Goal: Information Seeking & Learning: Find specific page/section

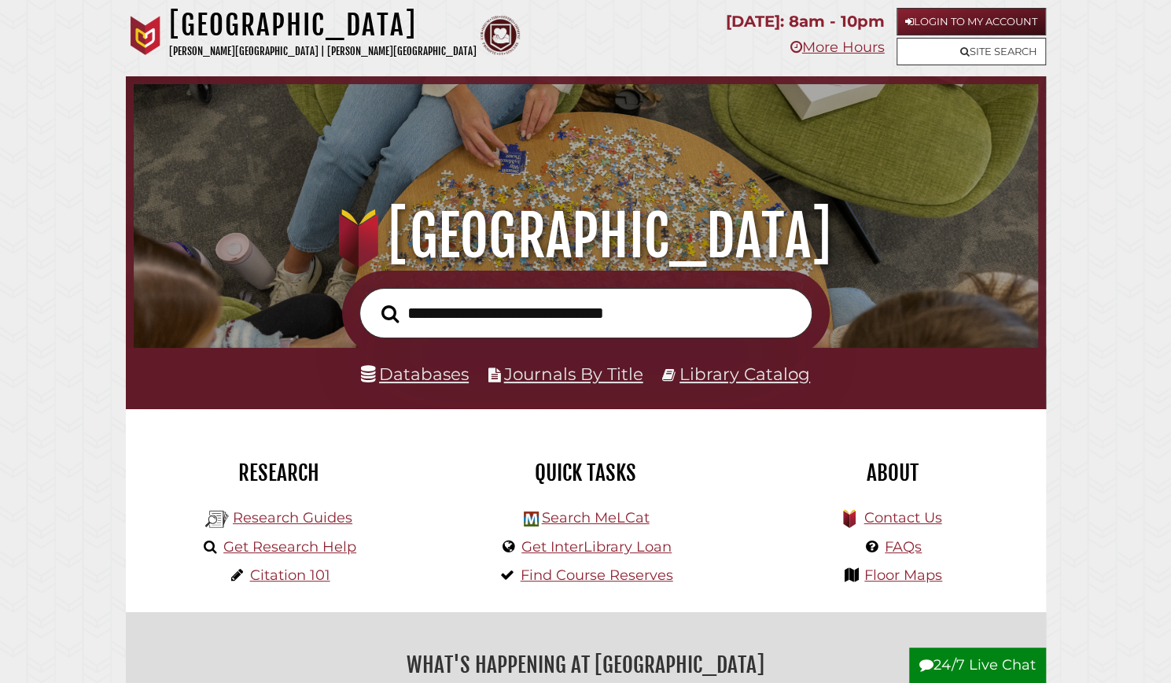
scroll to position [299, 897]
click at [450, 380] on link "Databases" at bounding box center [415, 373] width 108 height 20
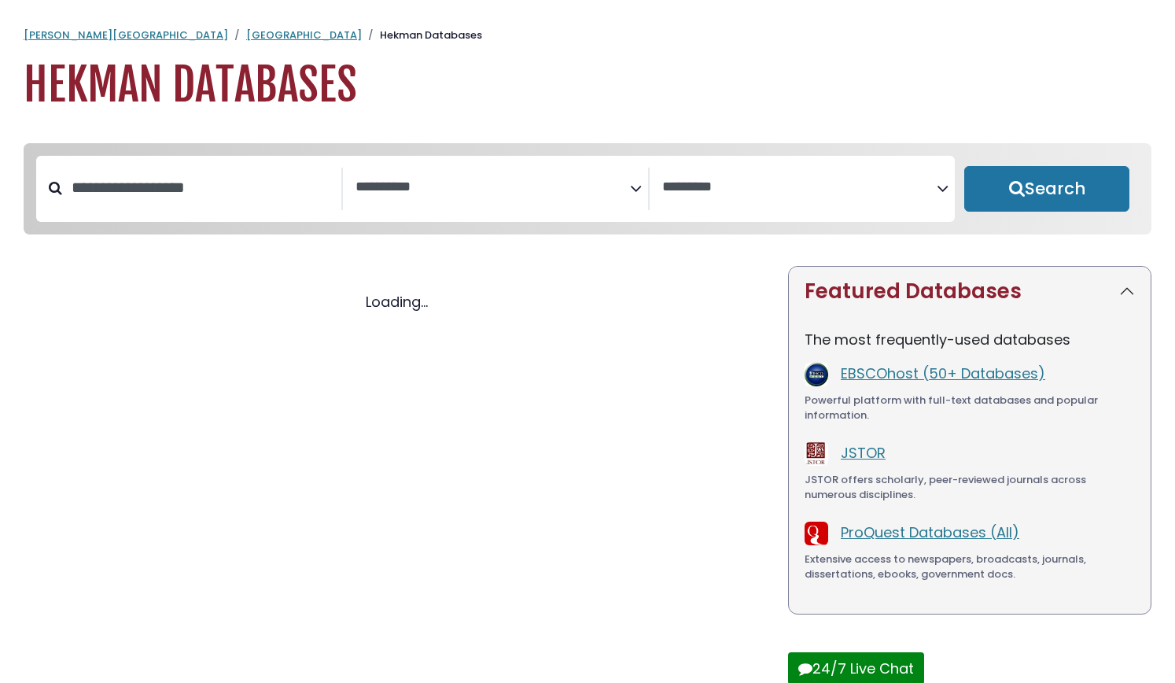
select select "Database Subject Filter"
select select "Database Vendors Filter"
select select "Database Subject Filter"
select select "Database Vendors Filter"
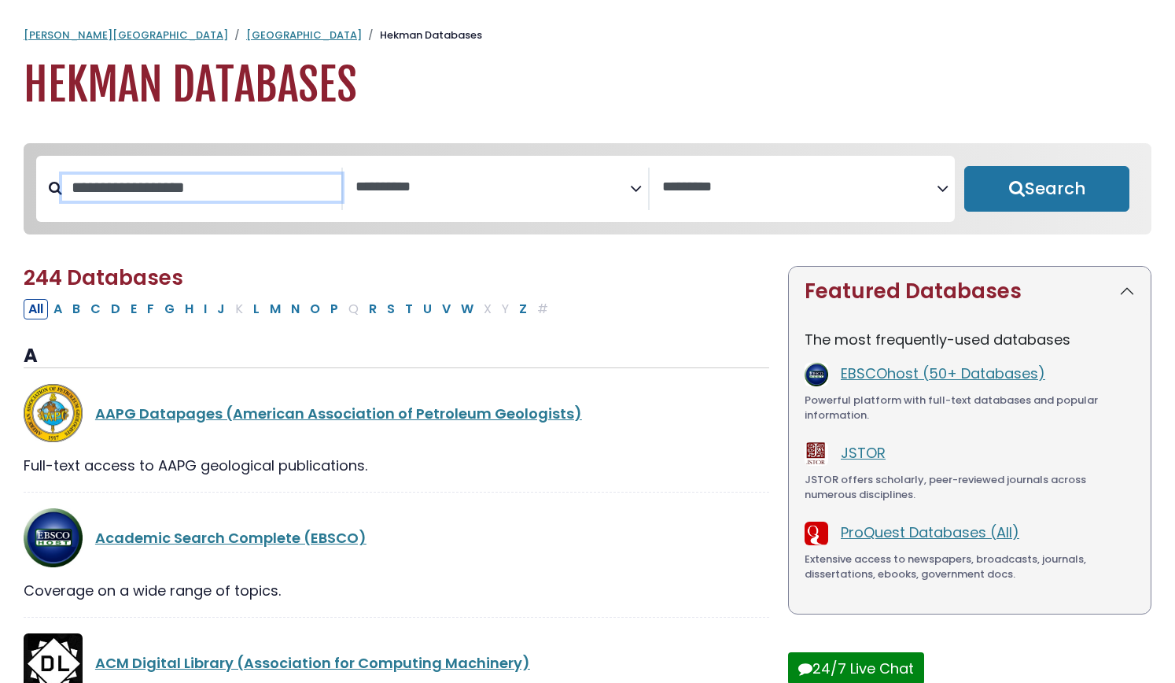
click at [273, 195] on input "Search database by title or keyword" at bounding box center [201, 188] width 279 height 26
type input "******"
click at [964, 166] on button "Search" at bounding box center [1046, 189] width 165 height 46
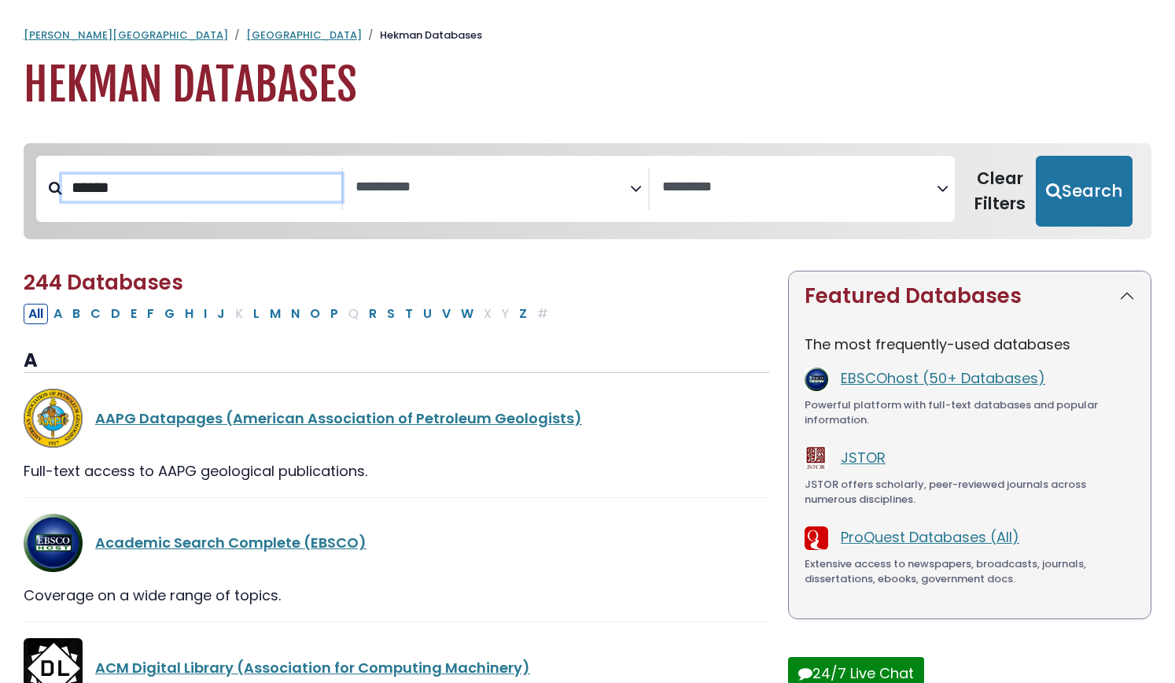
select select "Database Subject Filter"
select select "Database Vendors Filter"
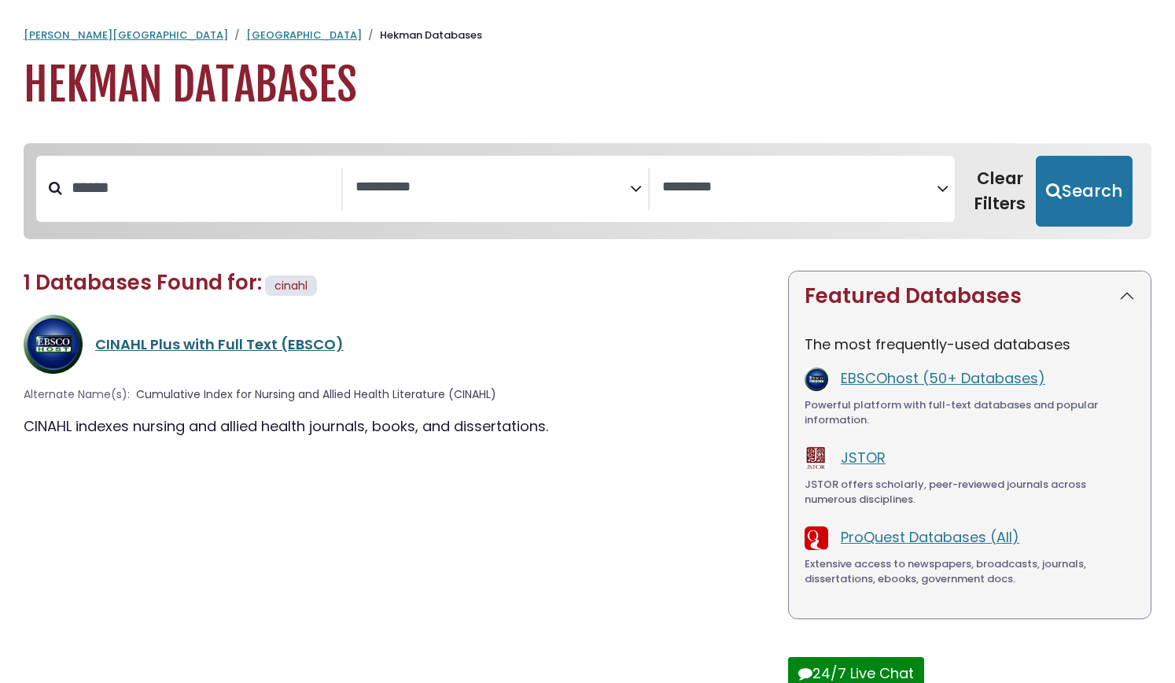
click at [214, 337] on link "CINAHL Plus with Full Text (EBSCO)" at bounding box center [219, 344] width 249 height 20
